Goal: Navigation & Orientation: Go to known website

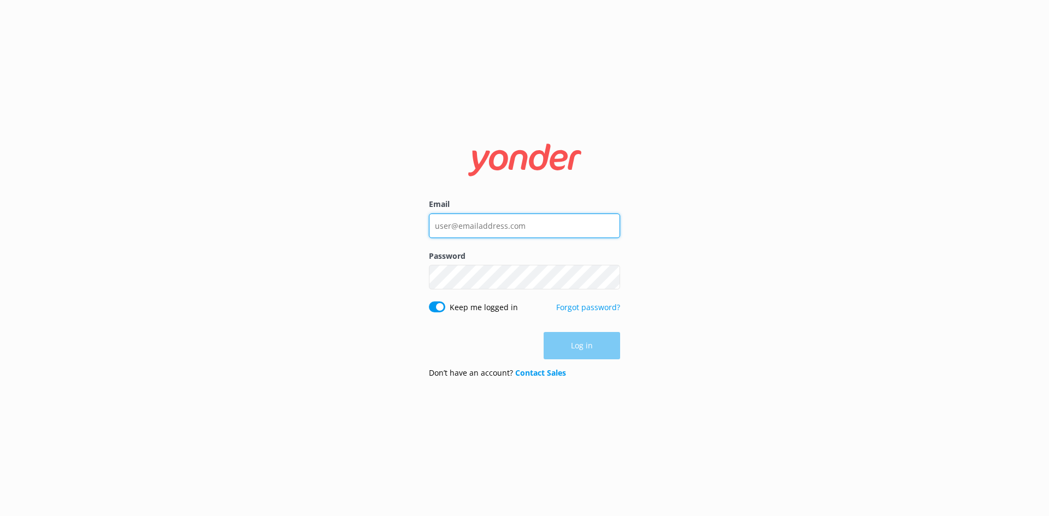
type input "[EMAIL_ADDRESS][DOMAIN_NAME]"
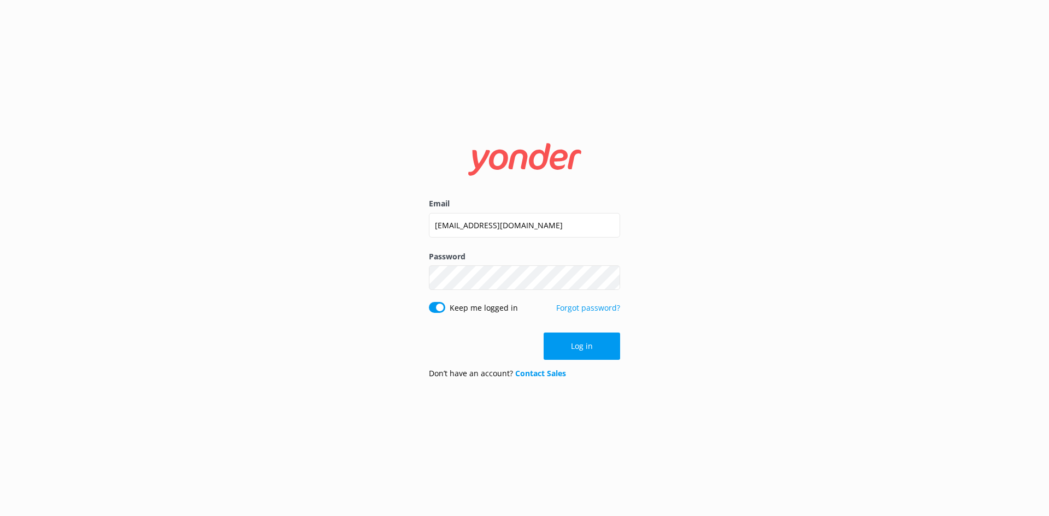
click at [572, 339] on div "Log in" at bounding box center [524, 346] width 191 height 27
click at [575, 352] on button "Log in" at bounding box center [581, 346] width 76 height 27
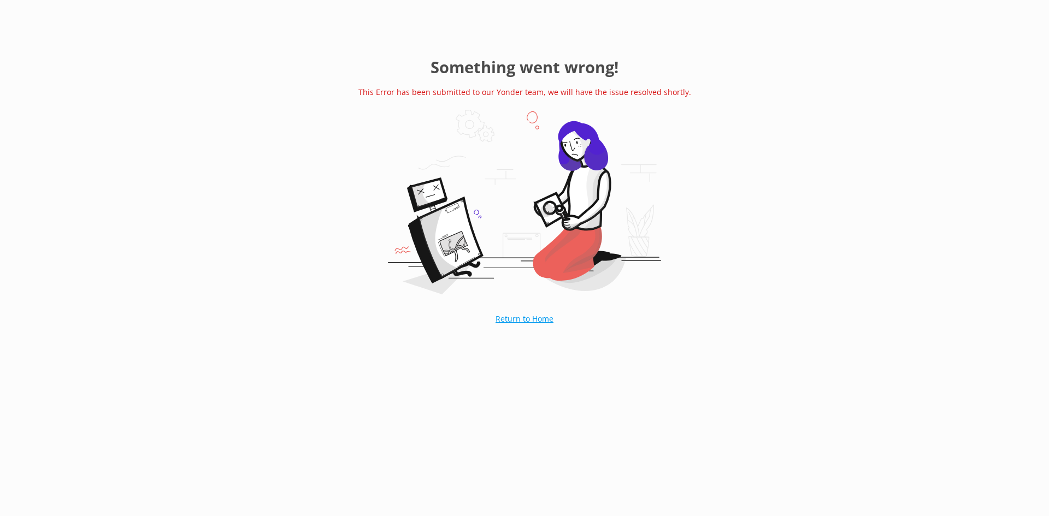
click at [512, 328] on link "Return to Home" at bounding box center [524, 318] width 113 height 27
